Goal: Transaction & Acquisition: Purchase product/service

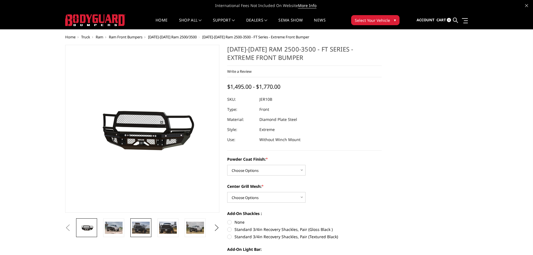
click at [142, 228] on img at bounding box center [141, 228] width 18 height 12
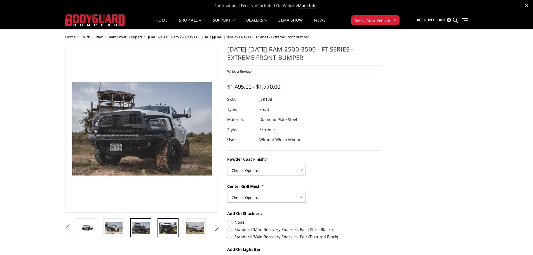
click at [164, 227] on img at bounding box center [168, 228] width 18 height 12
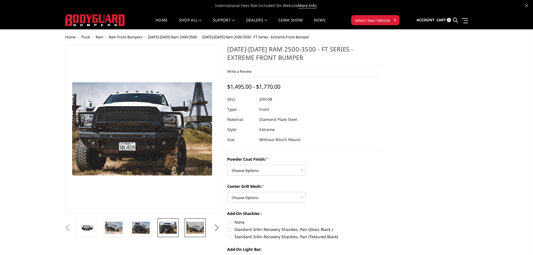
click at [195, 227] on img at bounding box center [195, 228] width 18 height 12
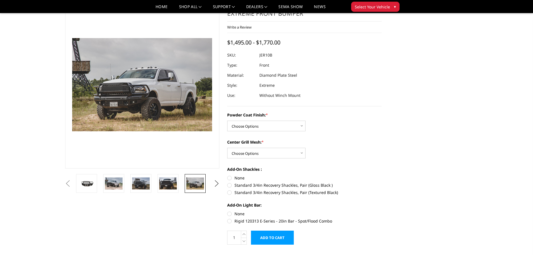
scroll to position [28, 0]
click at [229, 185] on label "Standard 3/4in Recovery Shackles, Pair (Gloss Black )" at bounding box center [304, 185] width 154 height 6
click at [382, 175] on input "Standard 3/4in Recovery Shackles, Pair (Gloss Black )" at bounding box center [382, 175] width 0 height 0
radio input "true"
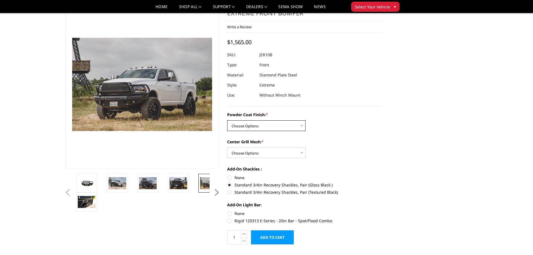
click at [248, 126] on select "Choose Options Bare Metal Gloss Black Powder Coat Textured Black Powder Coat" at bounding box center [266, 125] width 78 height 11
select select "3229"
click at [227, 120] on select "Choose Options Bare Metal Gloss Black Powder Coat Textured Black Powder Coat" at bounding box center [266, 125] width 78 height 11
click at [250, 151] on select "Choose Options WITH Expanded Metal in Center Grill WITHOUT Expanded Metal in Ce…" at bounding box center [266, 152] width 78 height 11
select select "3231"
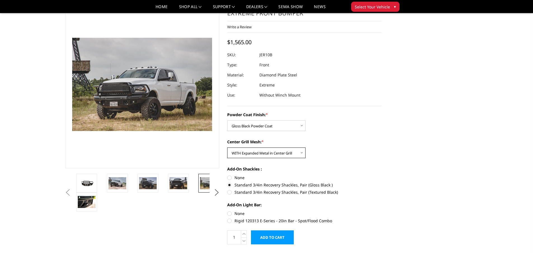
click at [227, 147] on select "Choose Options WITH Expanded Metal in Center Grill WITHOUT Expanded Metal in Ce…" at bounding box center [266, 152] width 78 height 11
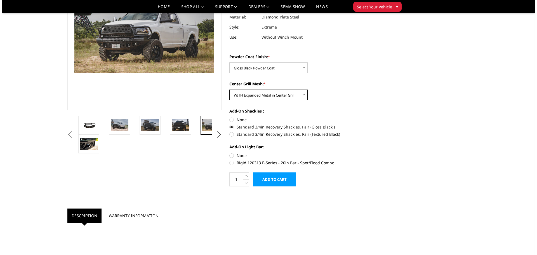
scroll to position [84, 0]
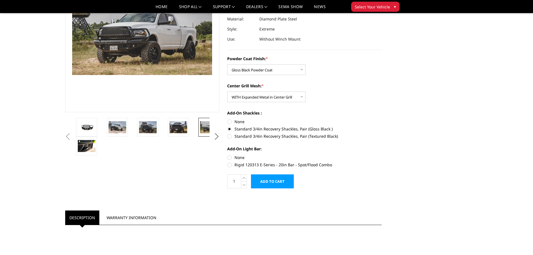
click at [231, 158] on label "None" at bounding box center [304, 157] width 154 height 6
click at [227, 155] on input "None" at bounding box center [227, 154] width 0 height 0
radio input "true"
click at [276, 185] on input "Add to Cart" at bounding box center [272, 181] width 43 height 14
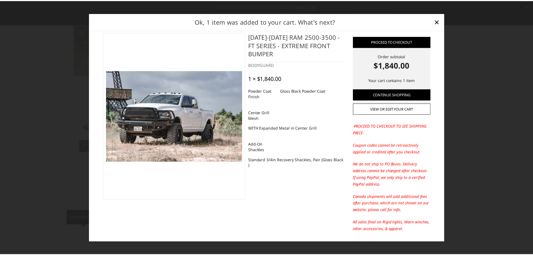
scroll to position [0, 0]
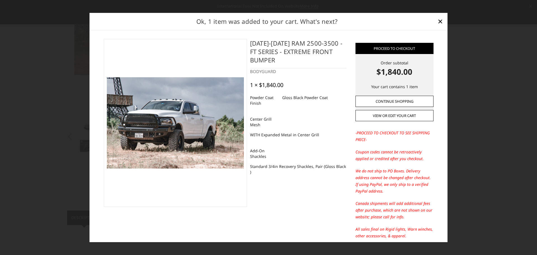
click at [378, 100] on link "Continue Shopping" at bounding box center [395, 101] width 78 height 11
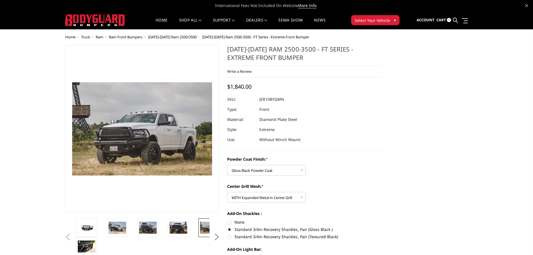
click at [98, 36] on span "Ram" at bounding box center [100, 36] width 8 height 5
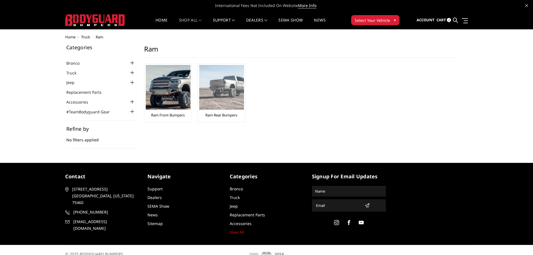
click at [218, 86] on img at bounding box center [221, 87] width 45 height 45
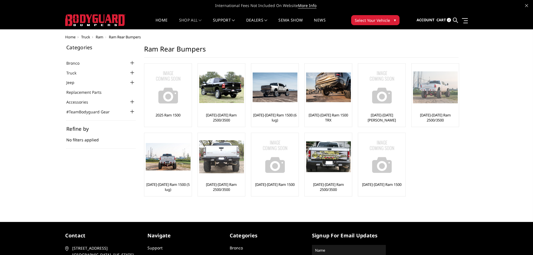
click at [439, 115] on link "[DATE]-[DATE] Ram 2500/3500" at bounding box center [435, 117] width 44 height 10
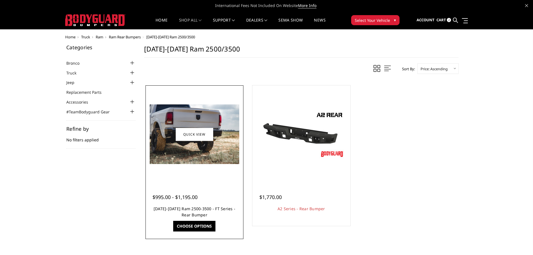
click at [198, 208] on link "2010-2018 Ram 2500-3500 - FT Series - Rear Bumper" at bounding box center [195, 211] width 82 height 11
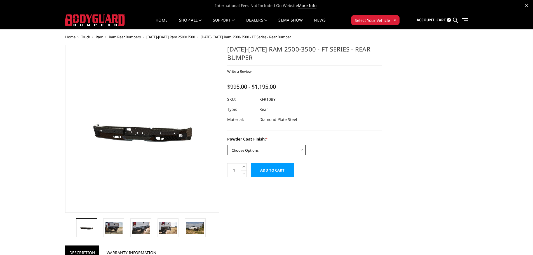
click at [242, 152] on select "Choose Options Bare Metal Gloss Black Powder Coat Textured Black Powder Coat" at bounding box center [266, 150] width 78 height 11
click at [227, 145] on select "Choose Options Bare Metal Gloss Black Powder Coat Textured Black Powder Coat" at bounding box center [266, 150] width 78 height 11
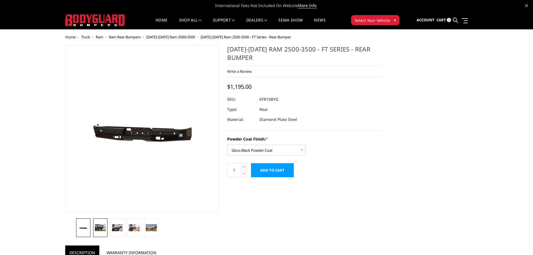
click at [104, 227] on img at bounding box center [100, 227] width 11 height 7
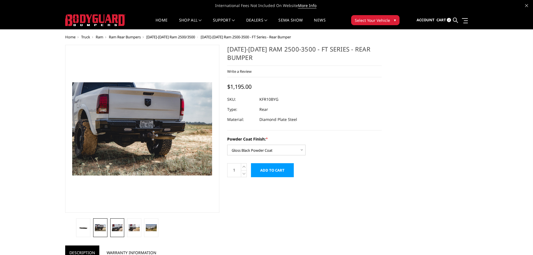
click at [120, 228] on img at bounding box center [117, 227] width 11 height 7
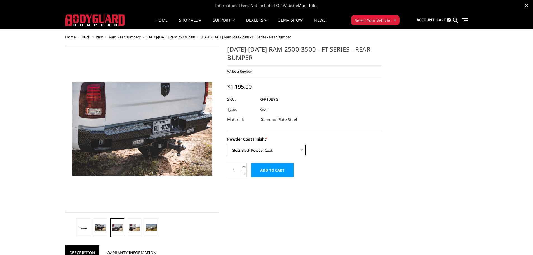
click at [264, 147] on select "Choose Options Bare Metal Gloss Black Powder Coat Textured Black Powder Coat" at bounding box center [266, 150] width 78 height 11
click at [227, 145] on select "Choose Options Bare Metal Gloss Black Powder Coat Textured Black Powder Coat" at bounding box center [266, 150] width 78 height 11
click at [241, 147] on select "Choose Options Bare Metal Gloss Black Powder Coat Textured Black Powder Coat" at bounding box center [266, 150] width 78 height 11
select select "3412"
click at [227, 145] on select "Choose Options Bare Metal Gloss Black Powder Coat Textured Black Powder Coat" at bounding box center [266, 150] width 78 height 11
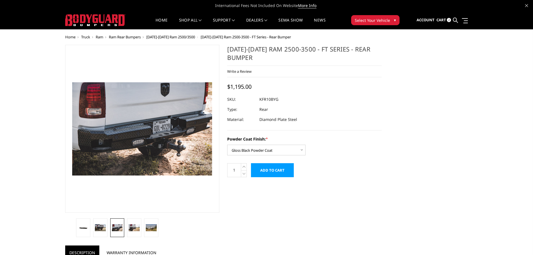
click at [262, 168] on input "Add to Cart" at bounding box center [272, 170] width 43 height 14
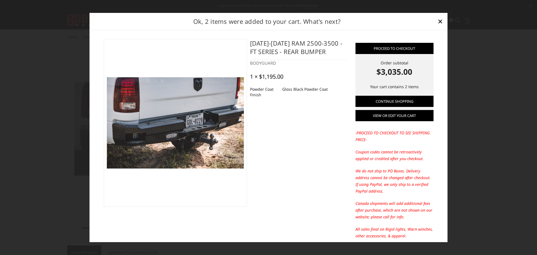
click at [391, 117] on link "View or edit your cart" at bounding box center [395, 115] width 78 height 11
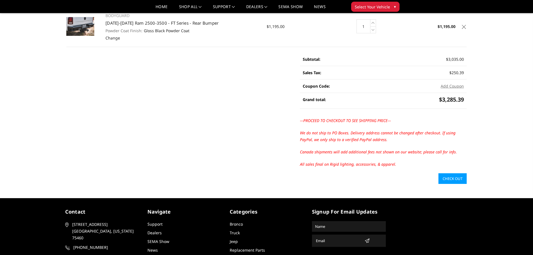
scroll to position [112, 0]
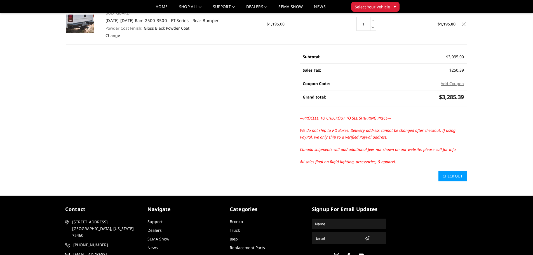
click at [463, 180] on link "Check out" at bounding box center [452, 176] width 28 height 11
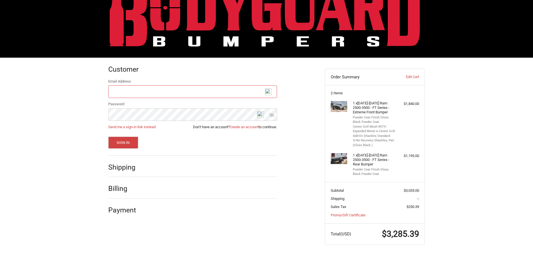
scroll to position [27, 0]
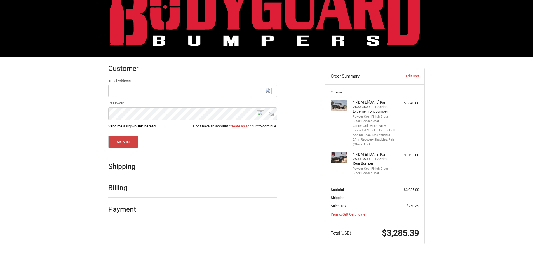
click at [144, 126] on link "Send me a sign-in link instead" at bounding box center [131, 126] width 47 height 4
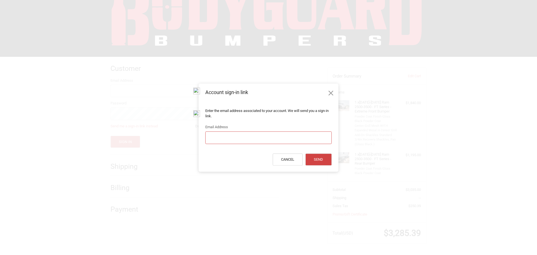
click at [257, 135] on input "Email Address" at bounding box center [268, 137] width 126 height 13
type input "alex_oue@hotmail.com"
click at [311, 161] on button "Send" at bounding box center [319, 159] width 26 height 12
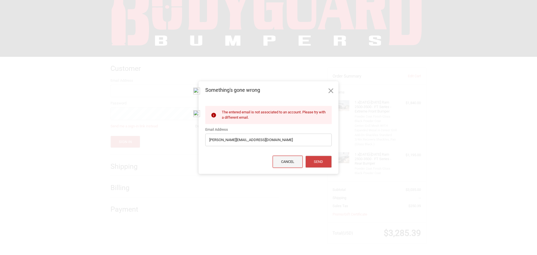
click at [289, 162] on button "Cancel" at bounding box center [288, 162] width 30 height 12
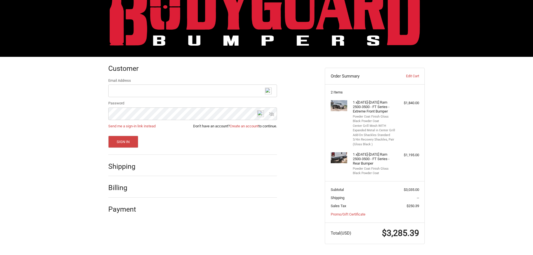
click at [127, 170] on h2 "Shipping" at bounding box center [124, 166] width 33 height 9
click at [250, 126] on link "Create an account" at bounding box center [244, 126] width 29 height 4
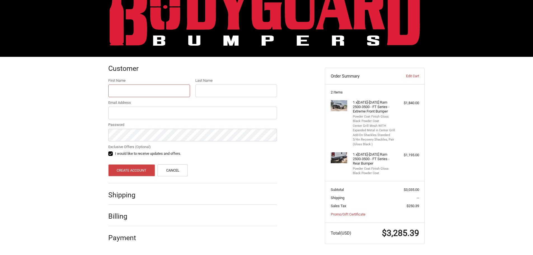
click at [159, 93] on input "First Name" at bounding box center [149, 91] width 82 height 13
type input "Alexandre"
type input "Ouellet"
type input "alex_oue@hotmail.com"
click at [111, 153] on label "I would like to receive updates and offers." at bounding box center [192, 153] width 169 height 4
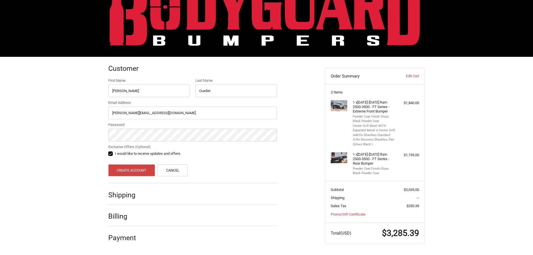
click at [109, 151] on input "I would like to receive updates and offers." at bounding box center [108, 151] width 0 height 0
checkbox input "false"
click at [138, 174] on button "Create Account" at bounding box center [131, 170] width 47 height 12
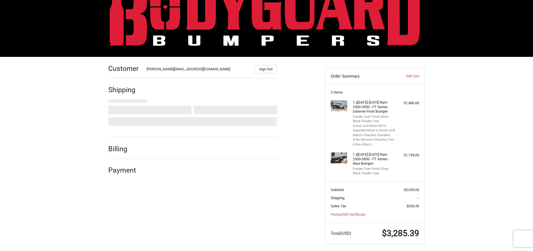
select select "US"
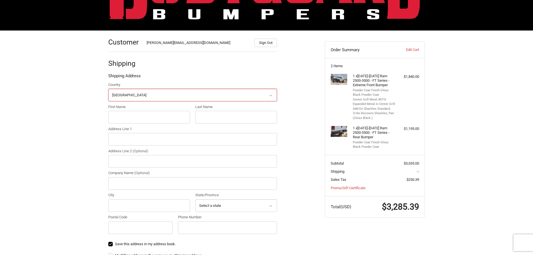
scroll to position [54, 0]
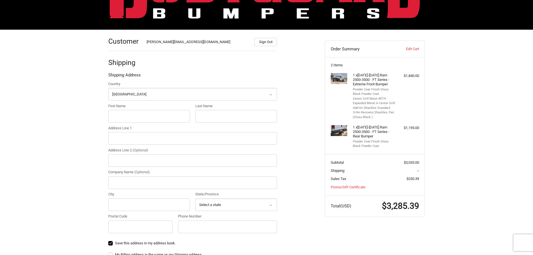
click at [125, 109] on label "First Name" at bounding box center [149, 106] width 82 height 6
click at [125, 110] on input "First Name" at bounding box center [149, 116] width 82 height 13
click at [124, 112] on input "First Name" at bounding box center [149, 116] width 82 height 13
type input "Alexandre"
type input "Ouellet"
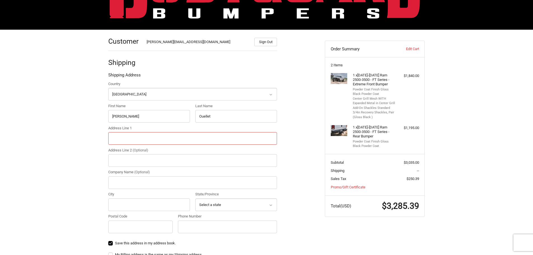
type input "3005 Royal Pine Dr."
type input "Colorado Springs"
select select "CO"
type input "80920"
type input "3155271495"
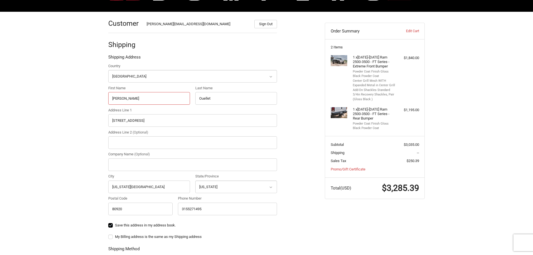
scroll to position [82, 0]
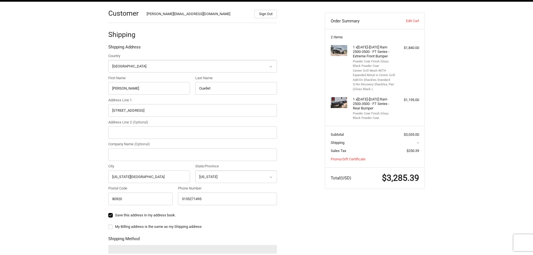
click at [111, 227] on label "My Billing address is the same as my Shipping address" at bounding box center [192, 226] width 169 height 4
click at [109, 224] on input "My Billing address is the same as my Shipping address" at bounding box center [108, 224] width 0 height 0
checkbox input "true"
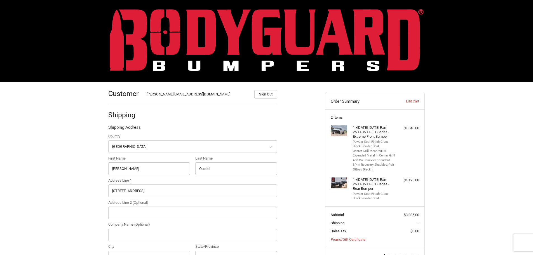
scroll to position [0, 0]
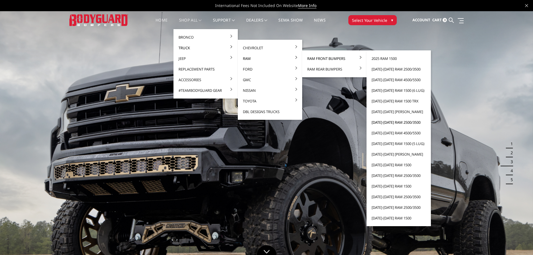
click at [404, 123] on link "[DATE]-[DATE] Ram 2500/3500" at bounding box center [399, 122] width 60 height 11
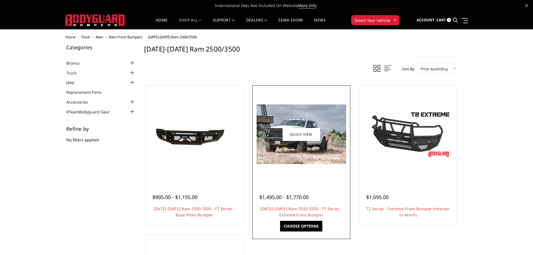
click at [335, 151] on img at bounding box center [302, 134] width 90 height 60
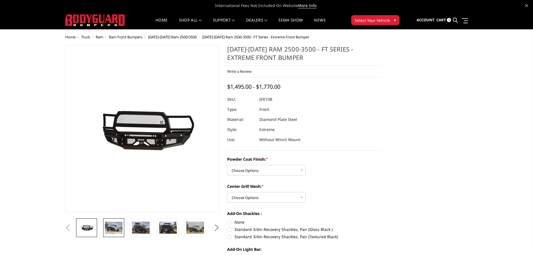
click at [121, 230] on img at bounding box center [114, 228] width 18 height 12
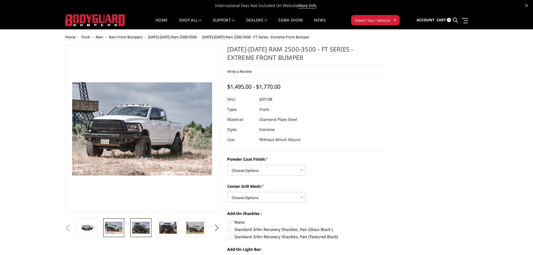
click at [146, 229] on img at bounding box center [141, 228] width 18 height 12
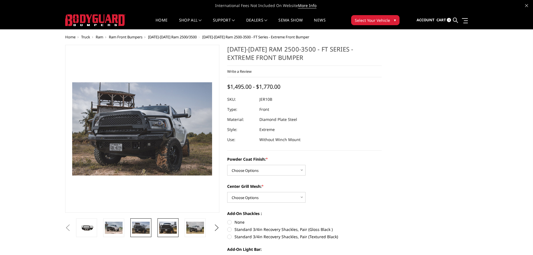
click at [172, 227] on img at bounding box center [168, 228] width 18 height 12
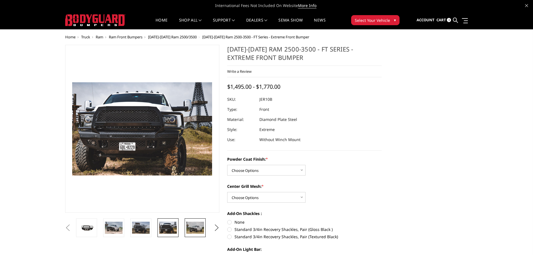
click at [195, 226] on img at bounding box center [195, 228] width 18 height 12
